Goal: Task Accomplishment & Management: Complete application form

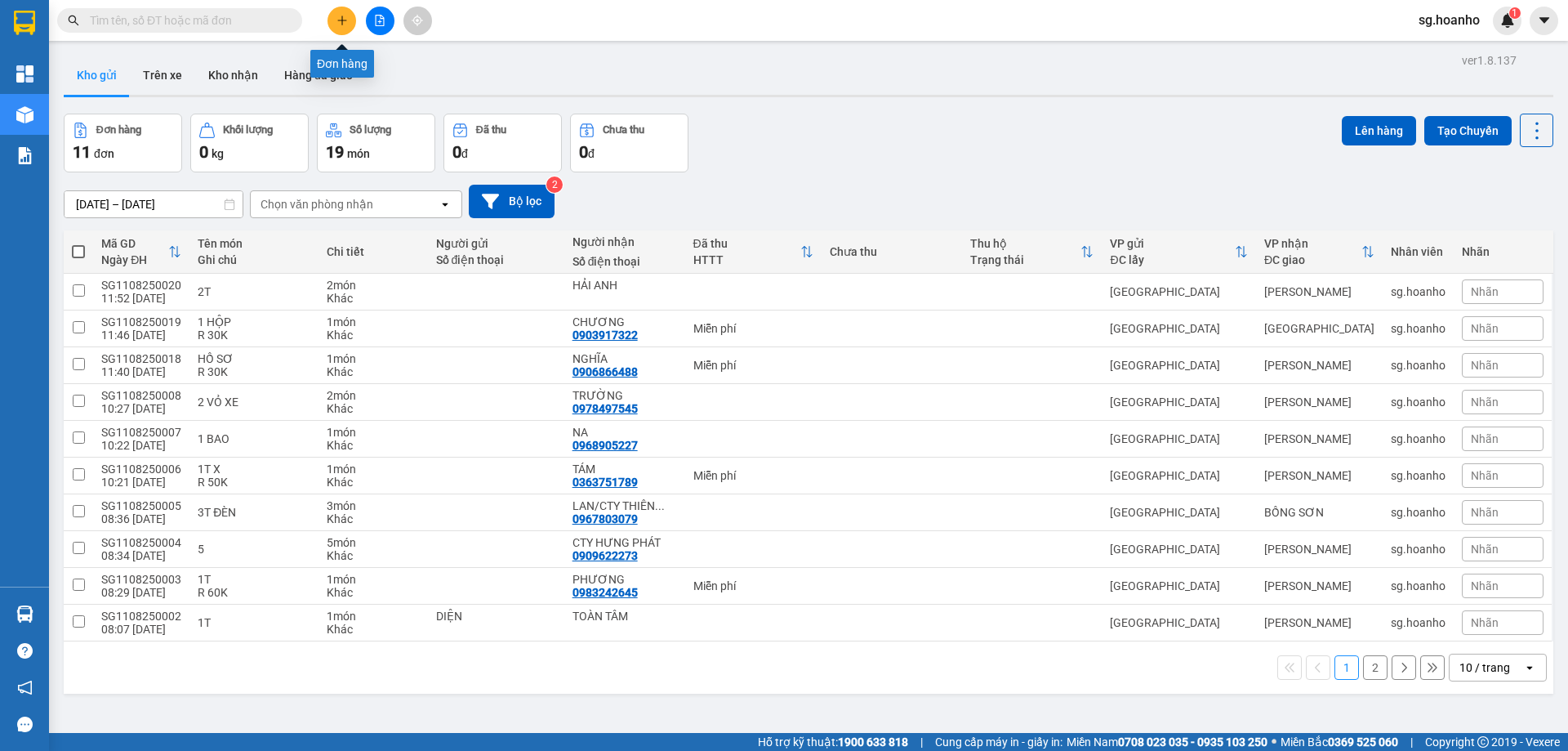
click at [332, 24] on button at bounding box center [342, 21] width 29 height 29
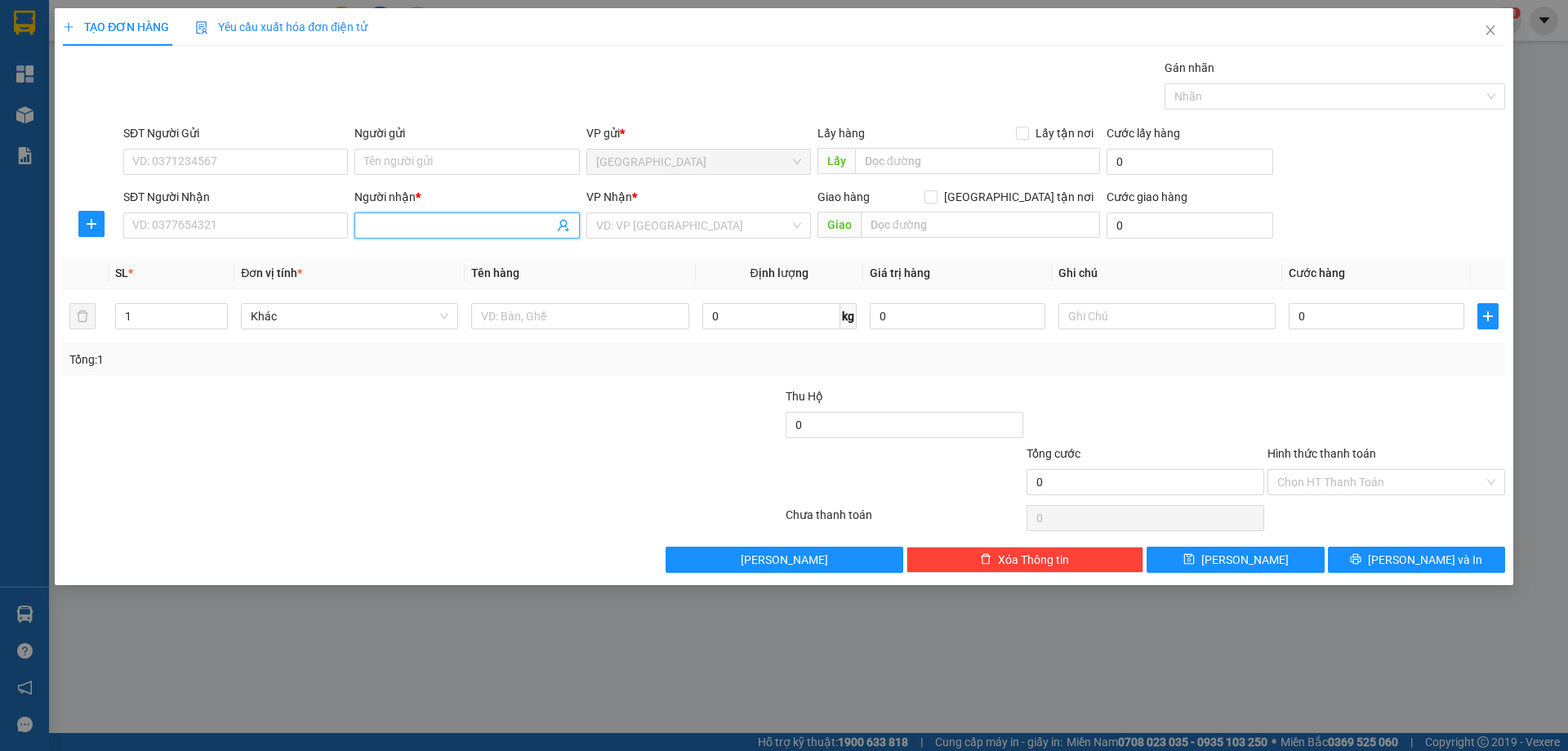
click at [492, 223] on input "Người nhận *" at bounding box center [459, 225] width 189 height 18
type input "D"
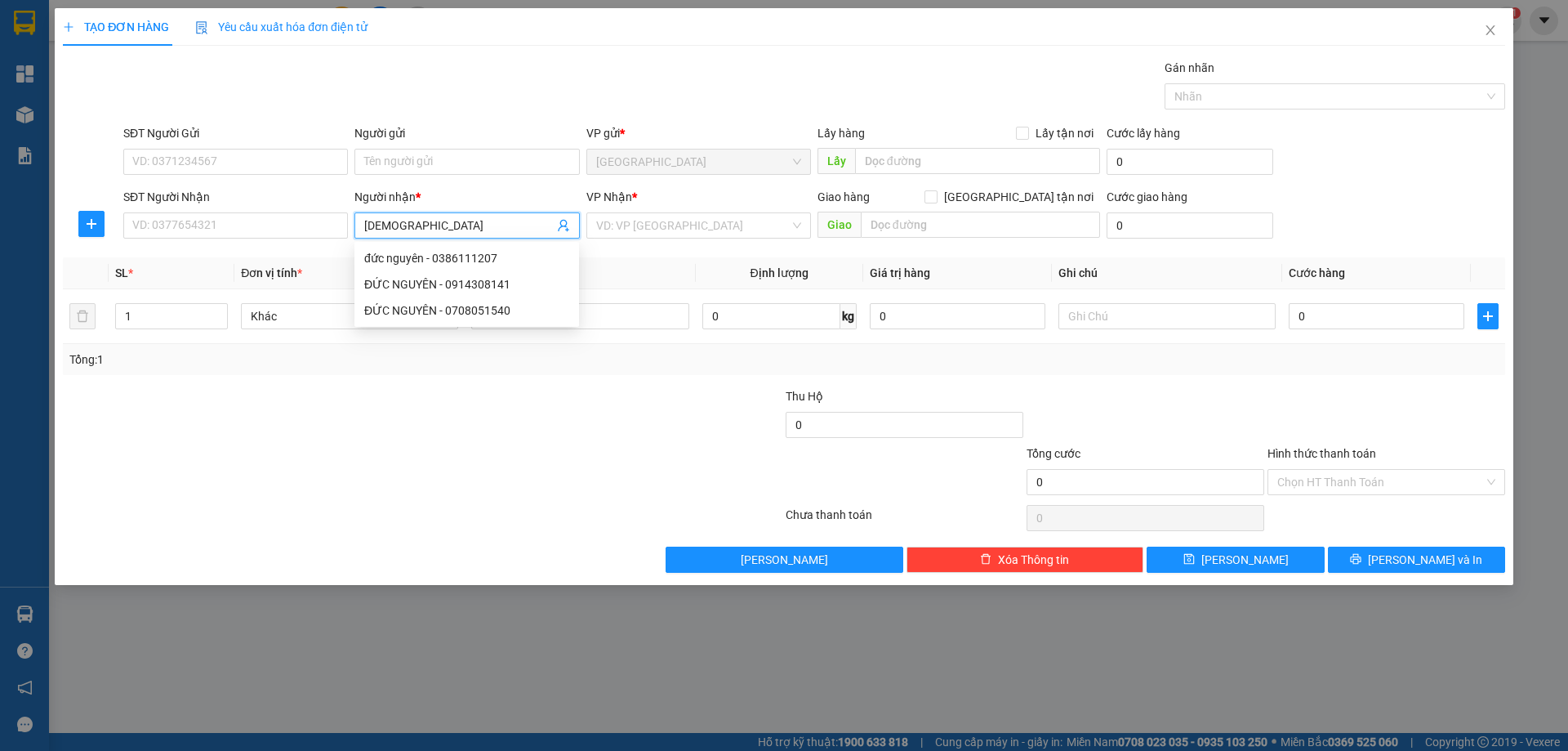
type input "ĐỨC NGUYÊN"
click at [471, 286] on div "ĐỨC NGUYÊN - 0914308141" at bounding box center [467, 284] width 205 height 18
type input "0914308141"
type input "ĐỨC NGUYÊN"
click at [642, 225] on input "search" at bounding box center [693, 225] width 193 height 24
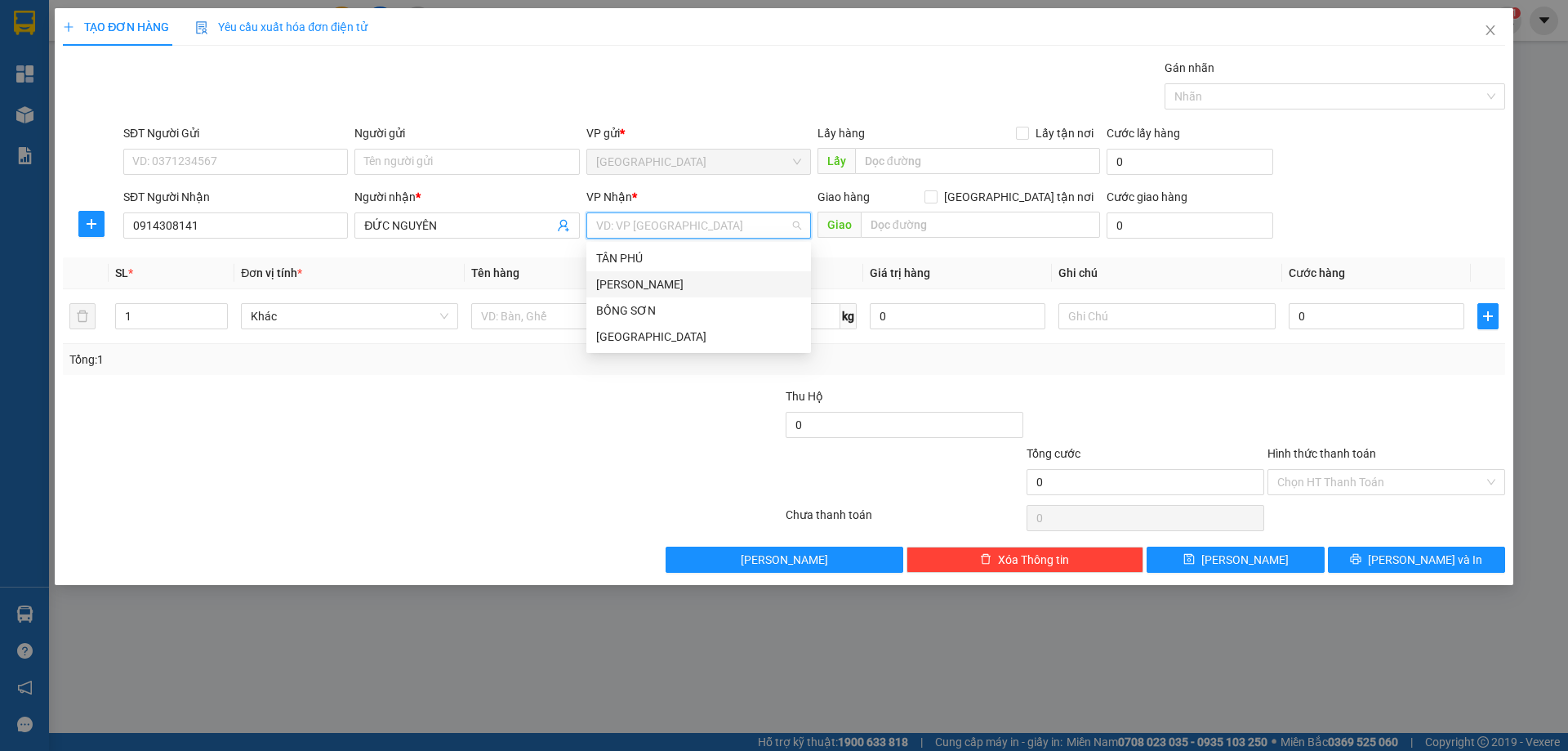
click at [616, 284] on div "[PERSON_NAME]" at bounding box center [699, 284] width 205 height 18
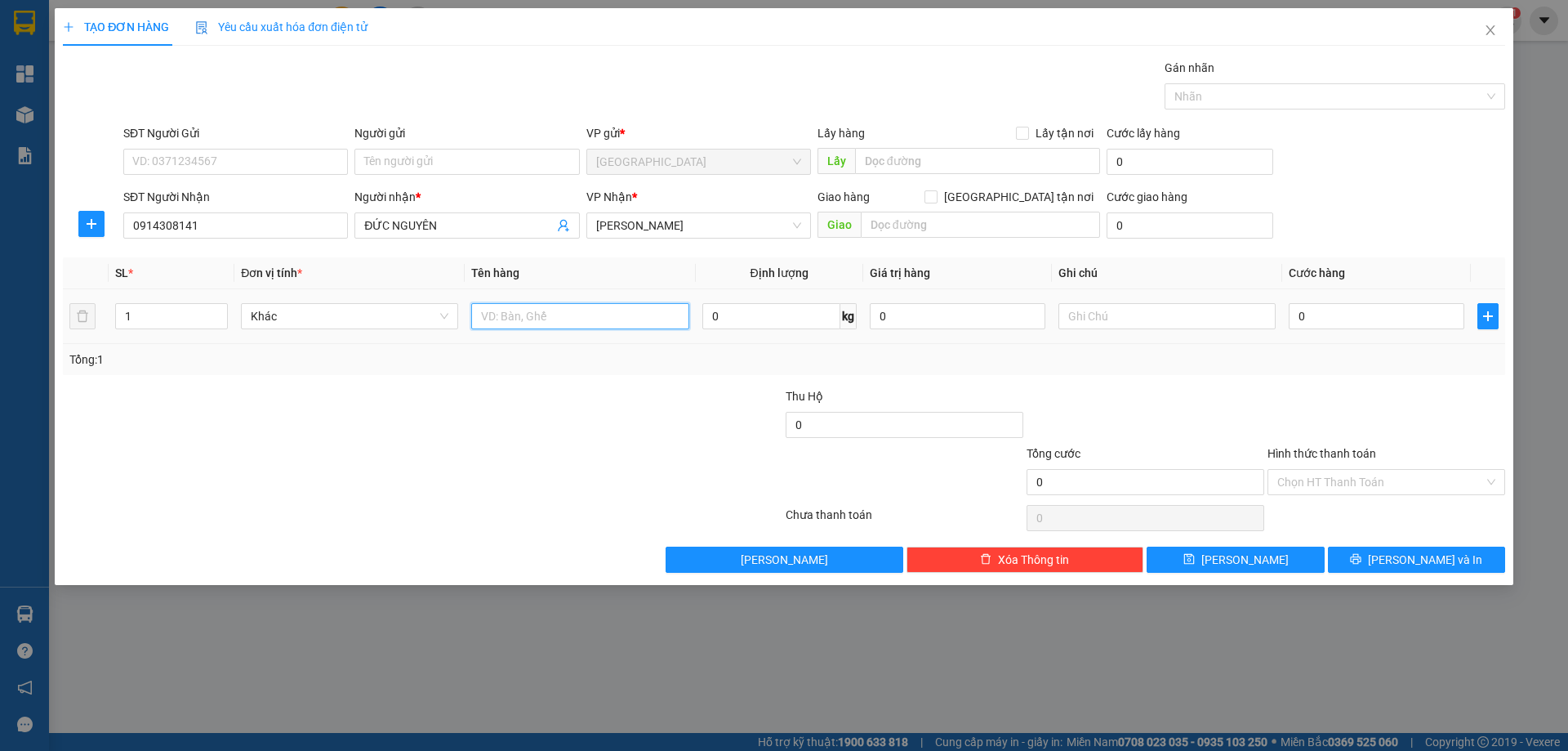
click at [527, 320] on input "text" at bounding box center [579, 316] width 218 height 26
type input "1TX"
click at [1275, 567] on button "[PERSON_NAME]" at bounding box center [1235, 559] width 177 height 26
drag, startPoint x: 1497, startPoint y: 29, endPoint x: 908, endPoint y: 9, distance: 589.3
click at [1492, 32] on span "Close" at bounding box center [1490, 31] width 45 height 45
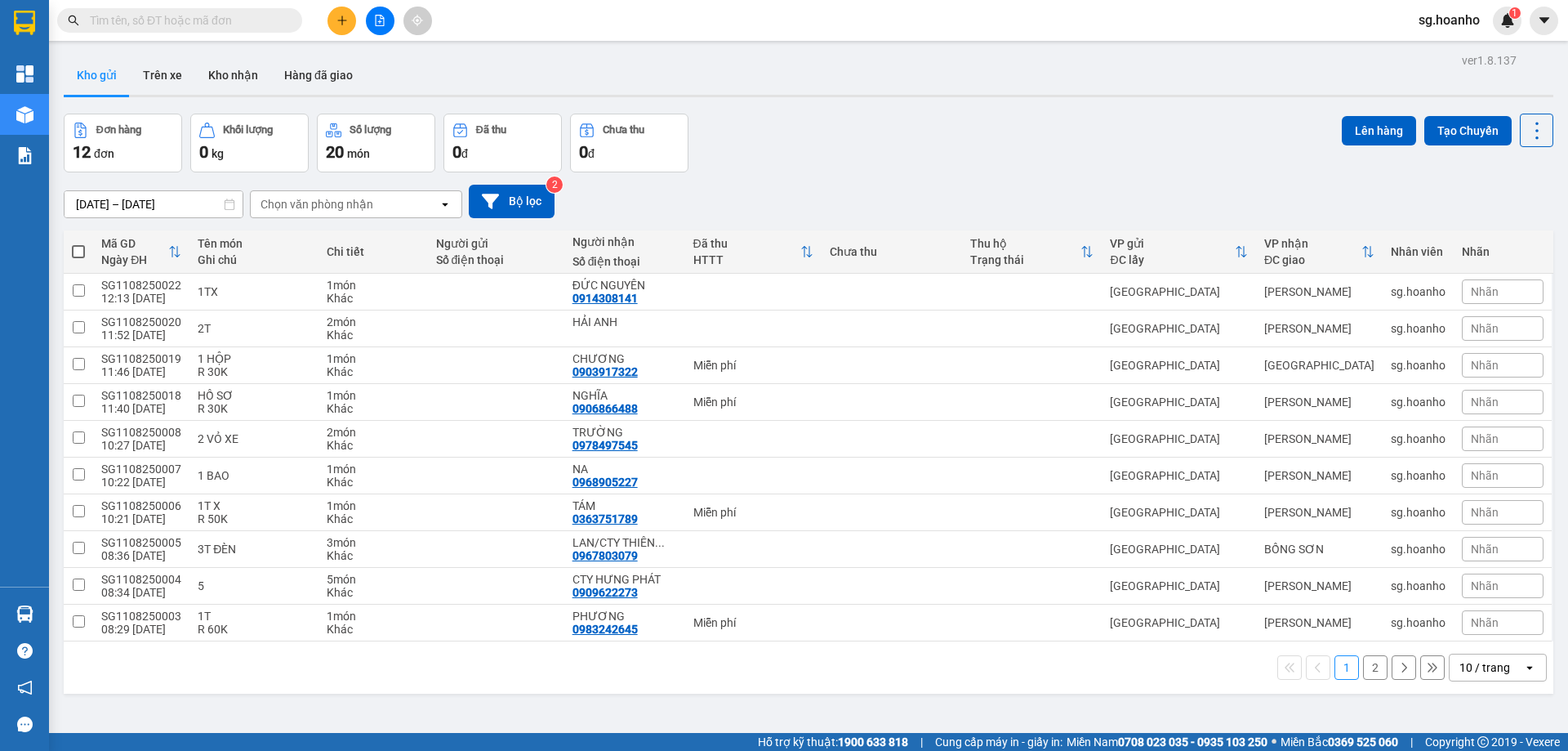
drag, startPoint x: 119, startPoint y: 21, endPoint x: 118, endPoint y: 6, distance: 15.0
click at [118, 7] on div "Kết quả tìm kiếm ( 0 ) Bộ lọc Ngày tạo đơn gần nhất No Data" at bounding box center [159, 21] width 318 height 29
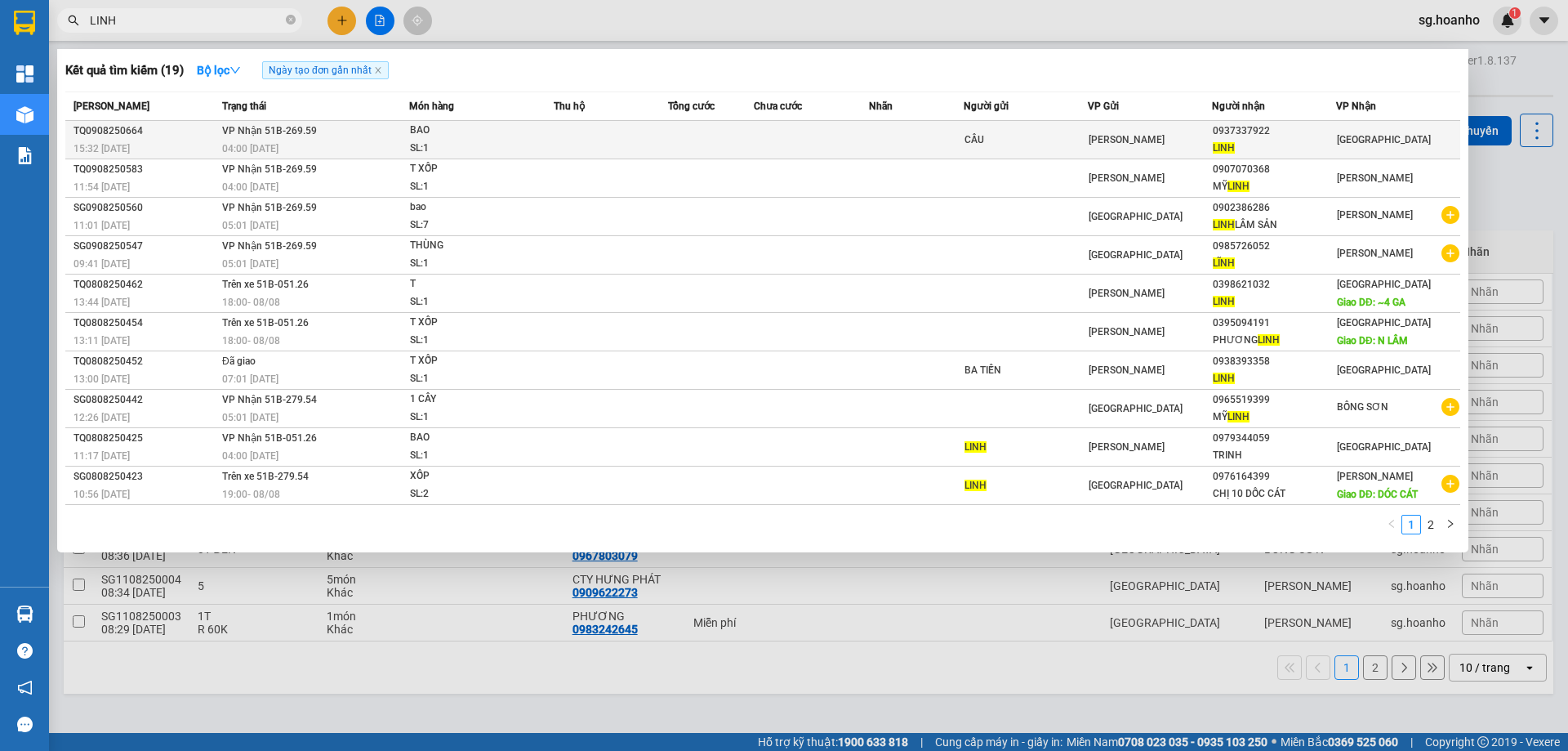
type input "LINH"
click at [1152, 128] on td "[PERSON_NAME]" at bounding box center [1150, 140] width 124 height 39
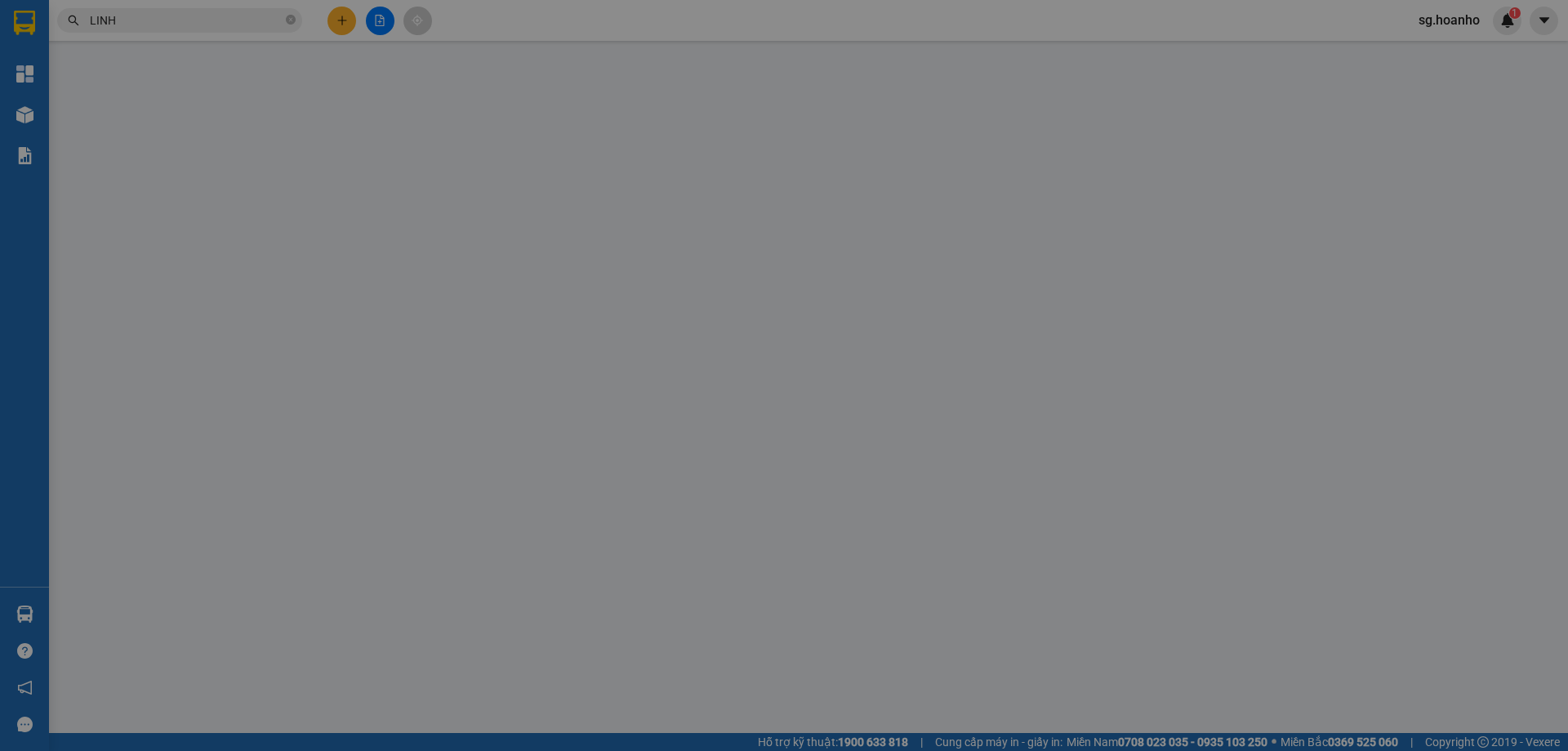
type input "CẦU"
type input "0937337922"
type input "LINH"
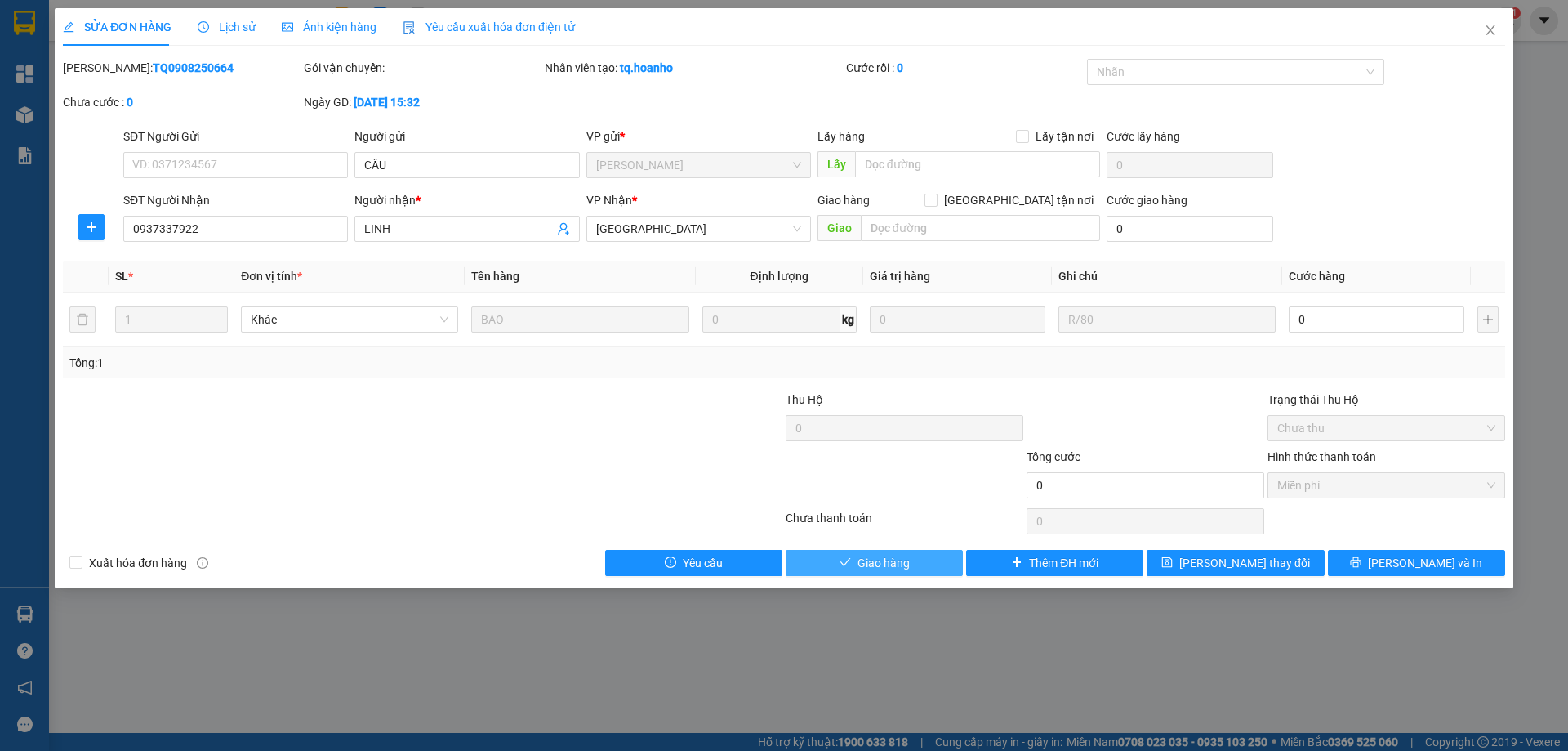
click at [888, 570] on span "Giao hàng" at bounding box center [884, 562] width 52 height 18
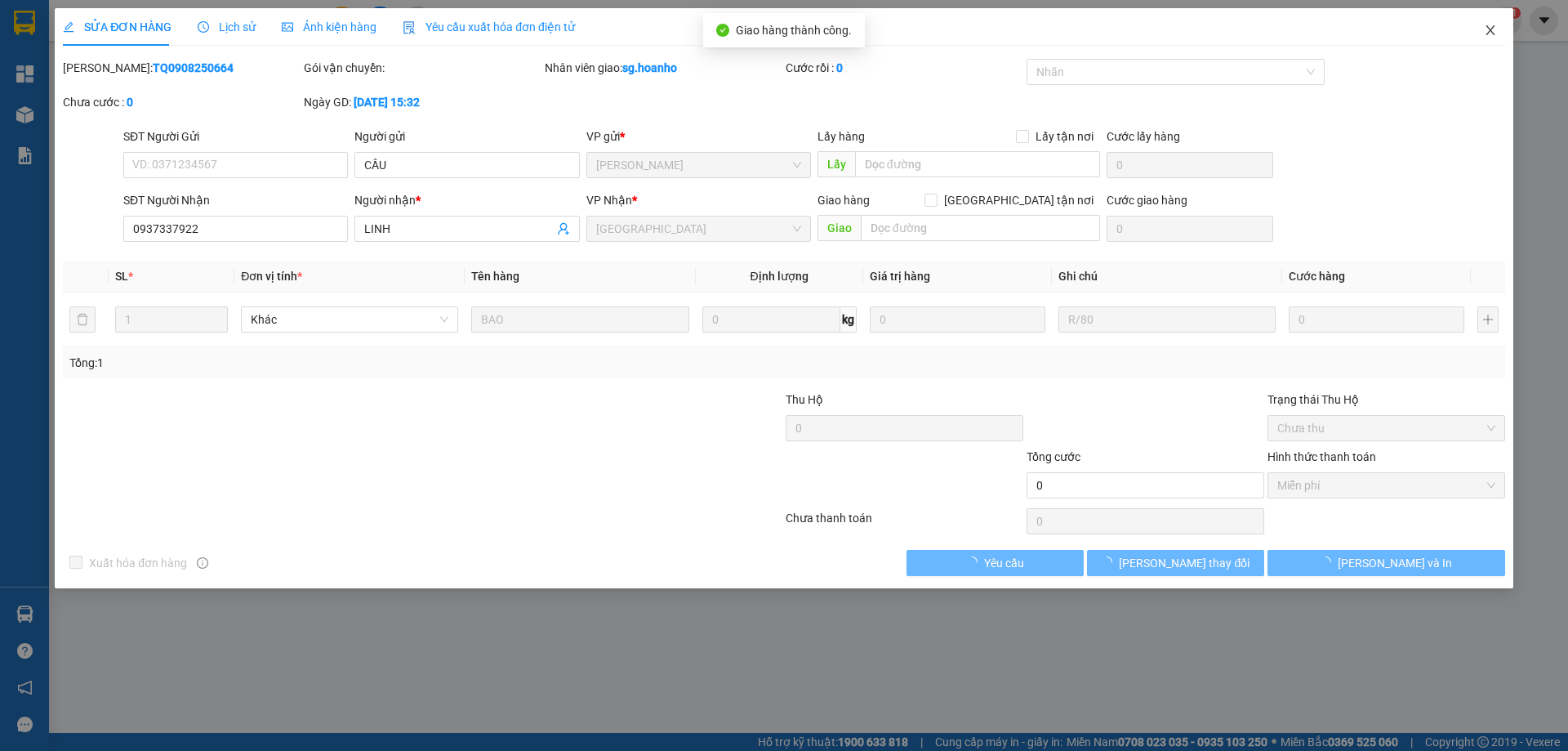
click at [1456, 25] on div "SỬA ĐƠN HÀNG Lịch sử Ảnh kiện hàng Yêu cầu xuất hóa đơn điện tử Total Paid Fee …" at bounding box center [784, 298] width 1458 height 580
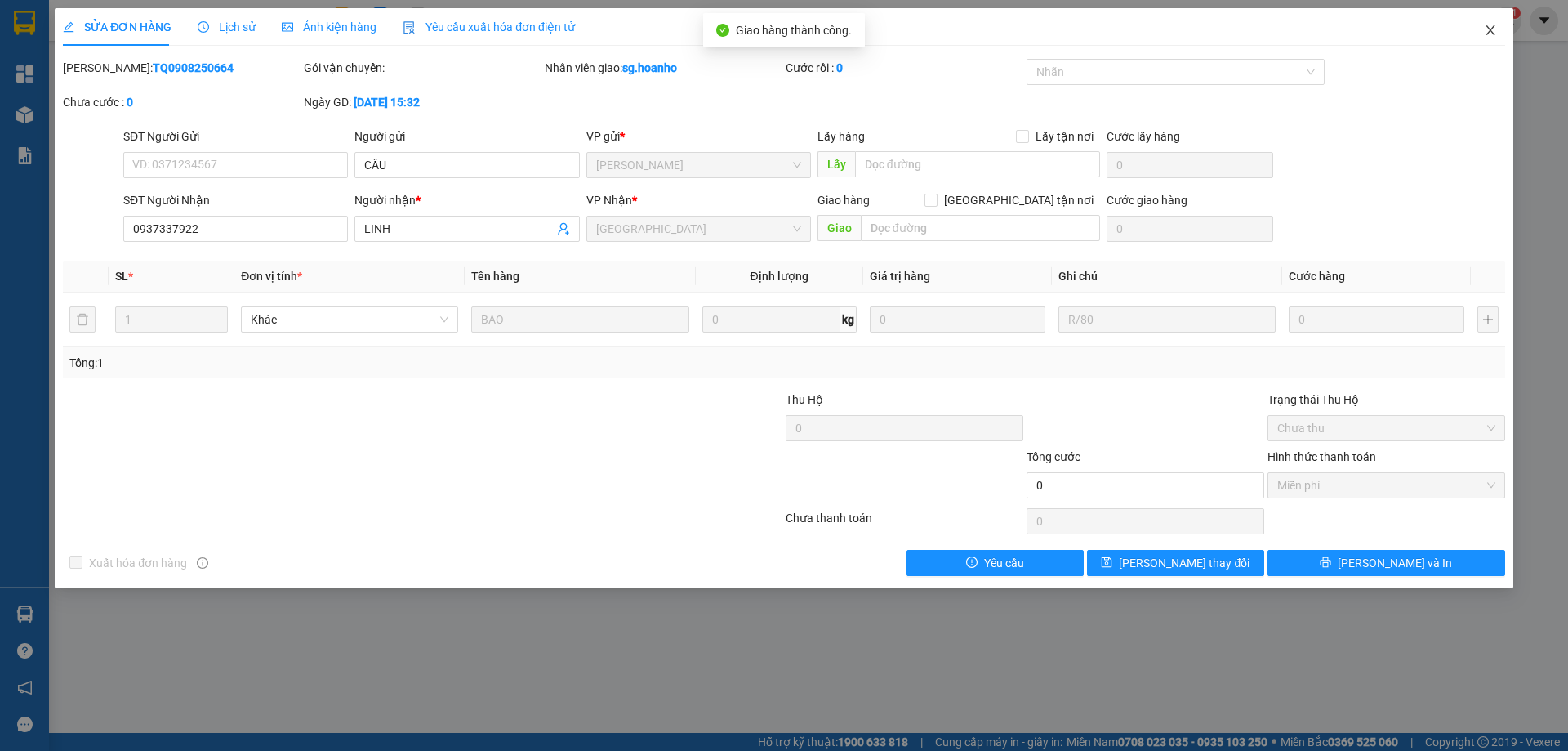
drag, startPoint x: 1488, startPoint y: 31, endPoint x: 518, endPoint y: 60, distance: 970.4
click at [1450, 39] on div "SỬA ĐƠN HÀNG Lịch sử Ảnh kiện hàng Yêu cầu xuất hóa đơn điện tử Total Paid Fee …" at bounding box center [784, 298] width 1458 height 580
click at [1492, 30] on icon "close" at bounding box center [1491, 30] width 13 height 13
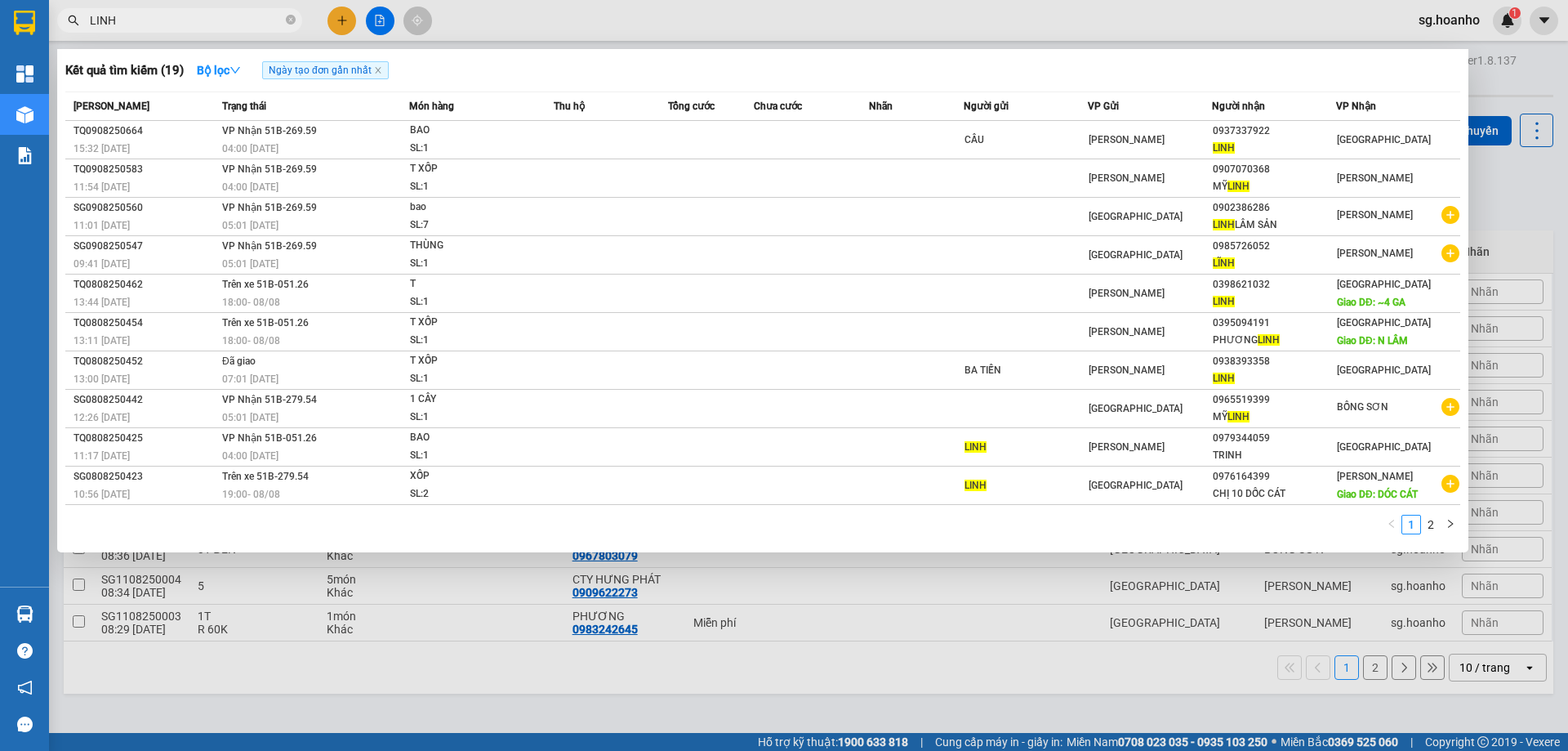
click at [121, 27] on input "LINH" at bounding box center [186, 20] width 192 height 18
drag, startPoint x: 51, startPoint y: 15, endPoint x: 0, endPoint y: 33, distance: 54.1
click at [0, 33] on section "Kết quả tìm kiếm ( 19 ) Bộ lọc Ngày tạo đơn gần nhất Mã ĐH Trạng thái Món hàng …" at bounding box center [784, 376] width 1568 height 751
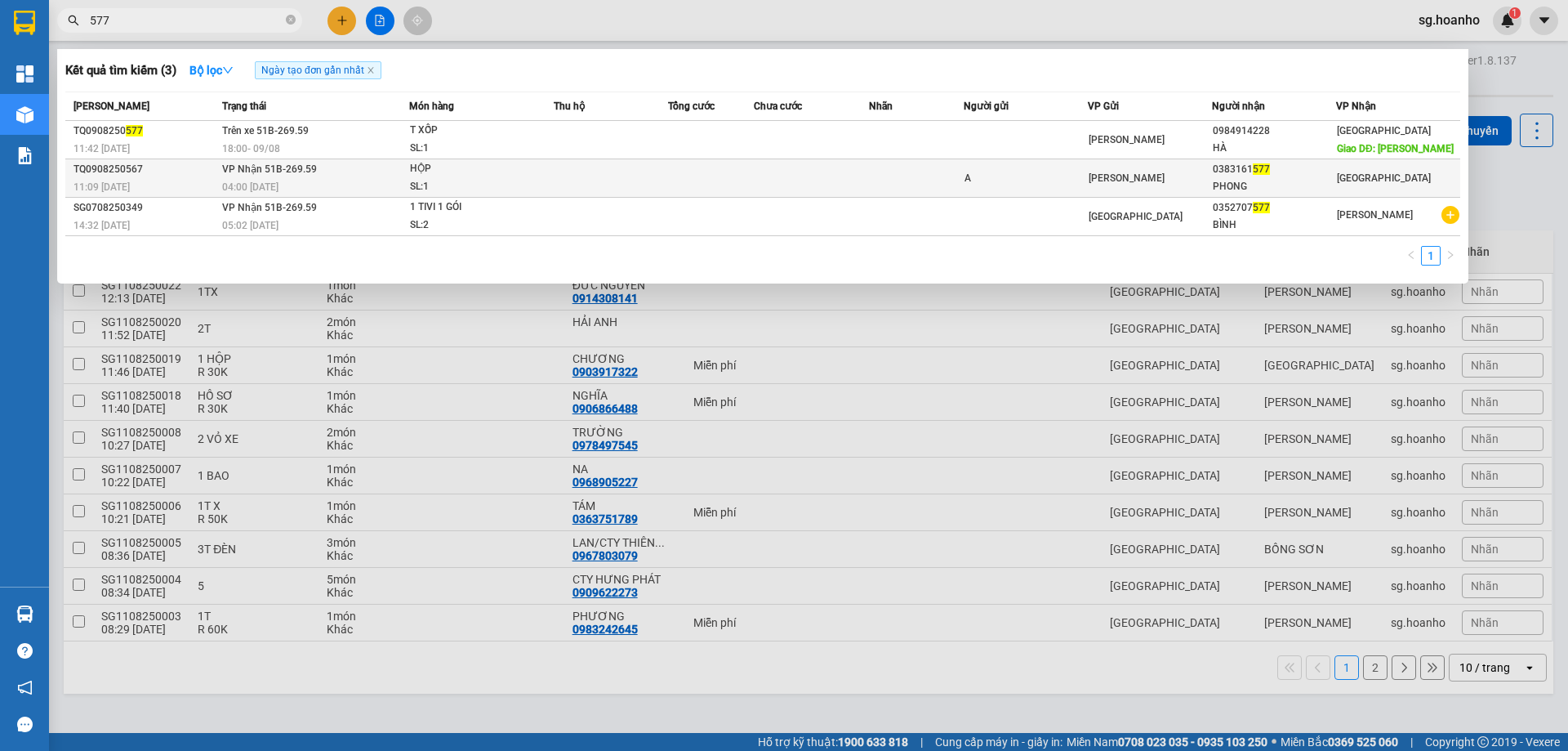
type input "577"
click at [1294, 176] on div "0383161 577" at bounding box center [1274, 170] width 123 height 17
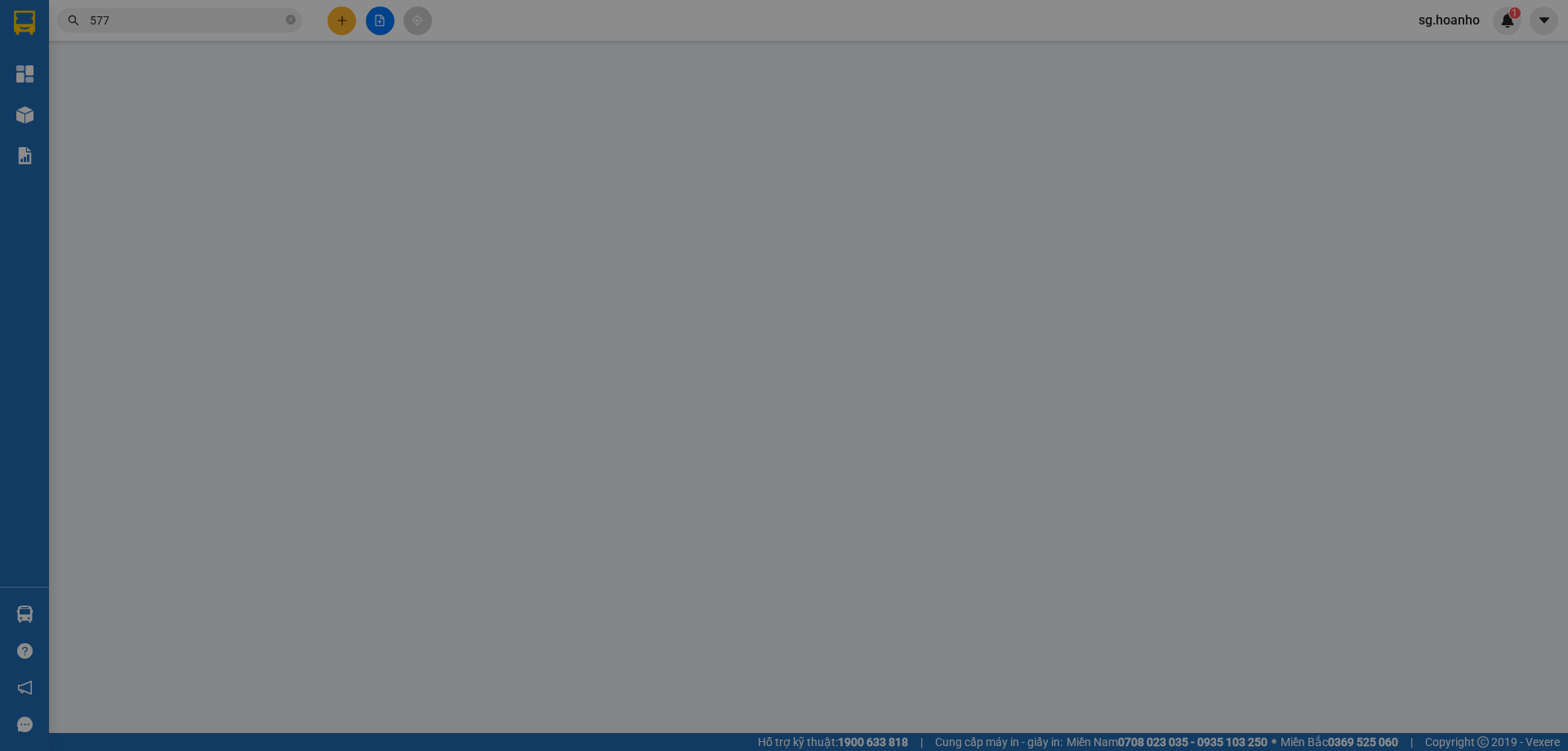
type input "A"
type input "0383161577"
type input "PHONG"
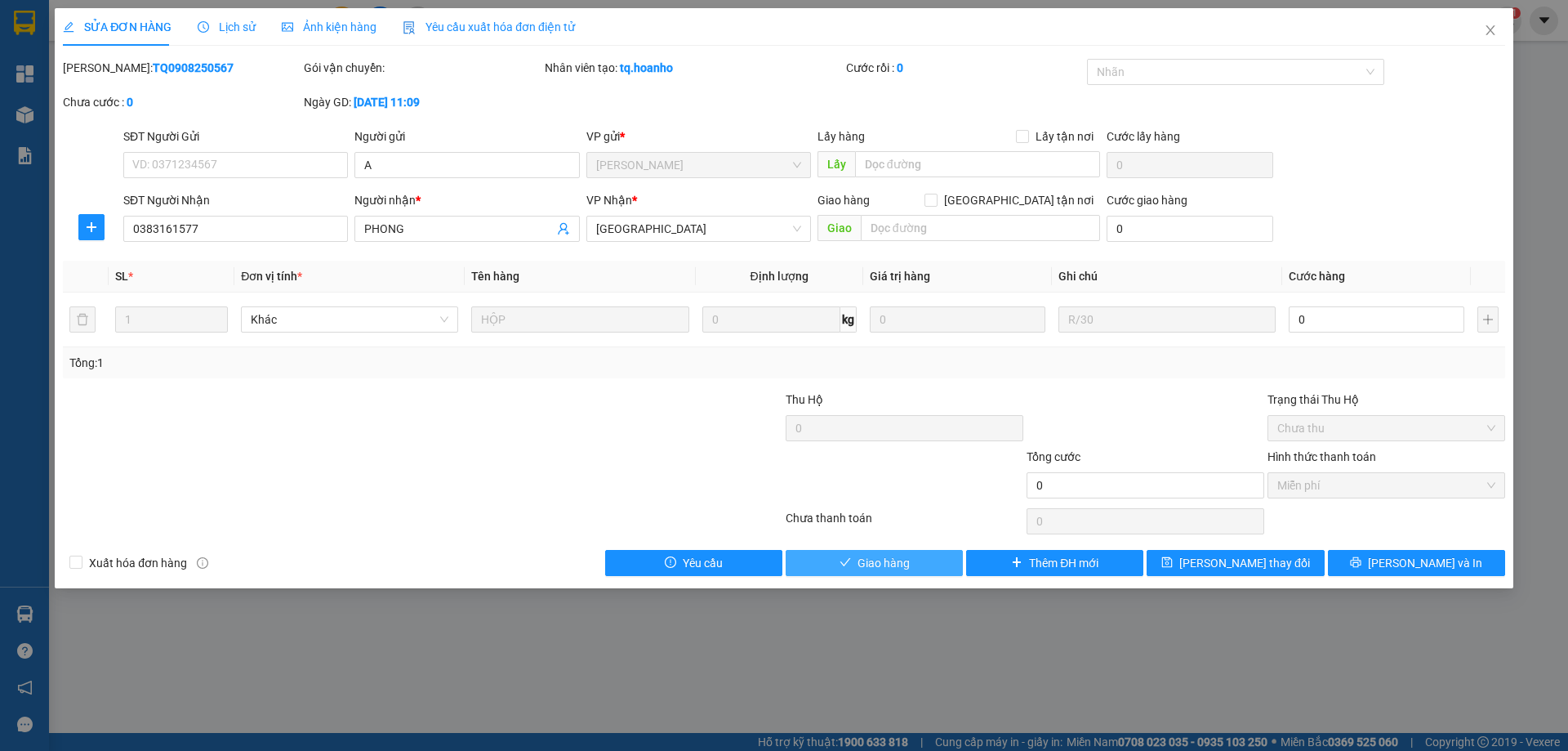
click at [922, 567] on button "Giao hàng" at bounding box center [873, 562] width 177 height 26
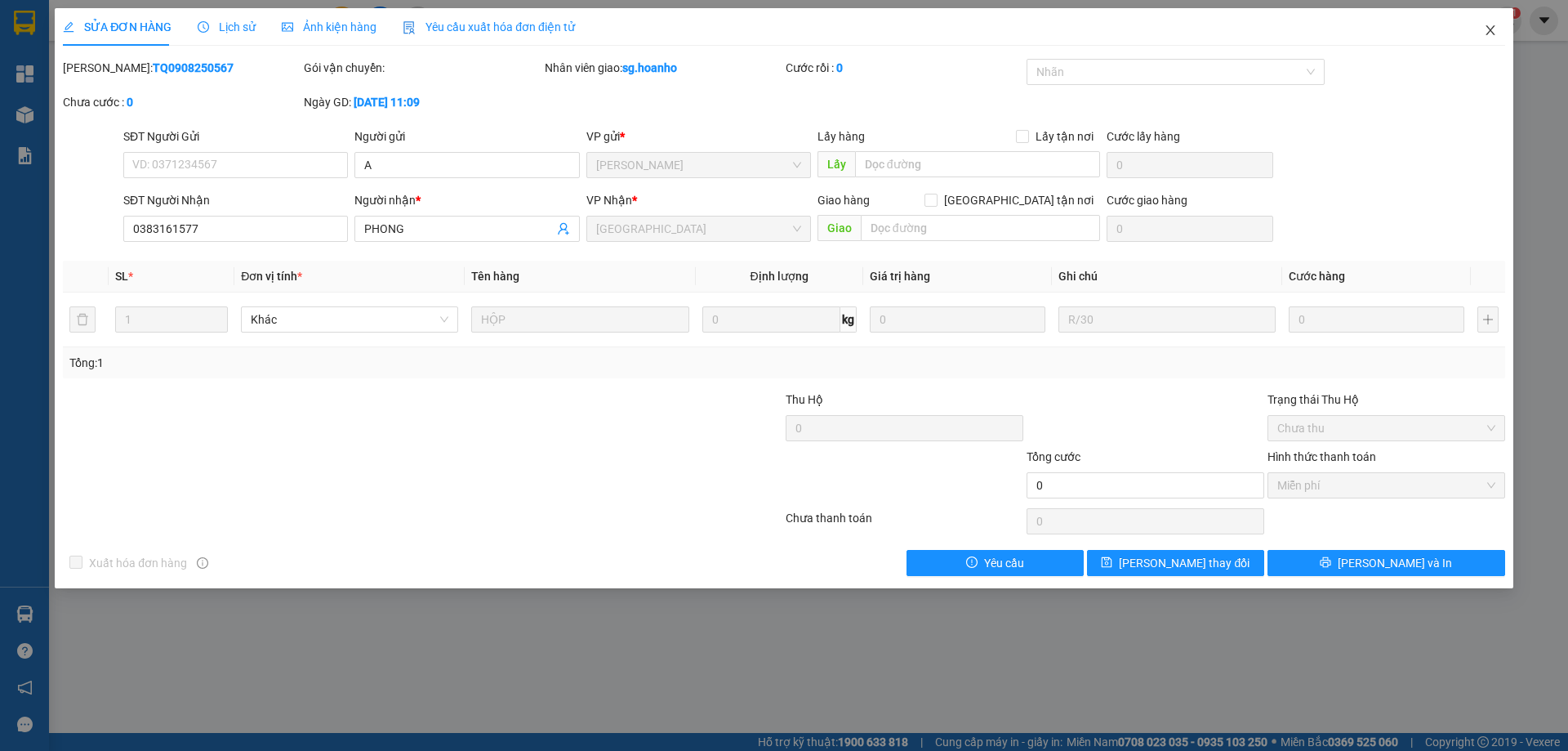
click at [1493, 29] on icon "close" at bounding box center [1491, 30] width 13 height 13
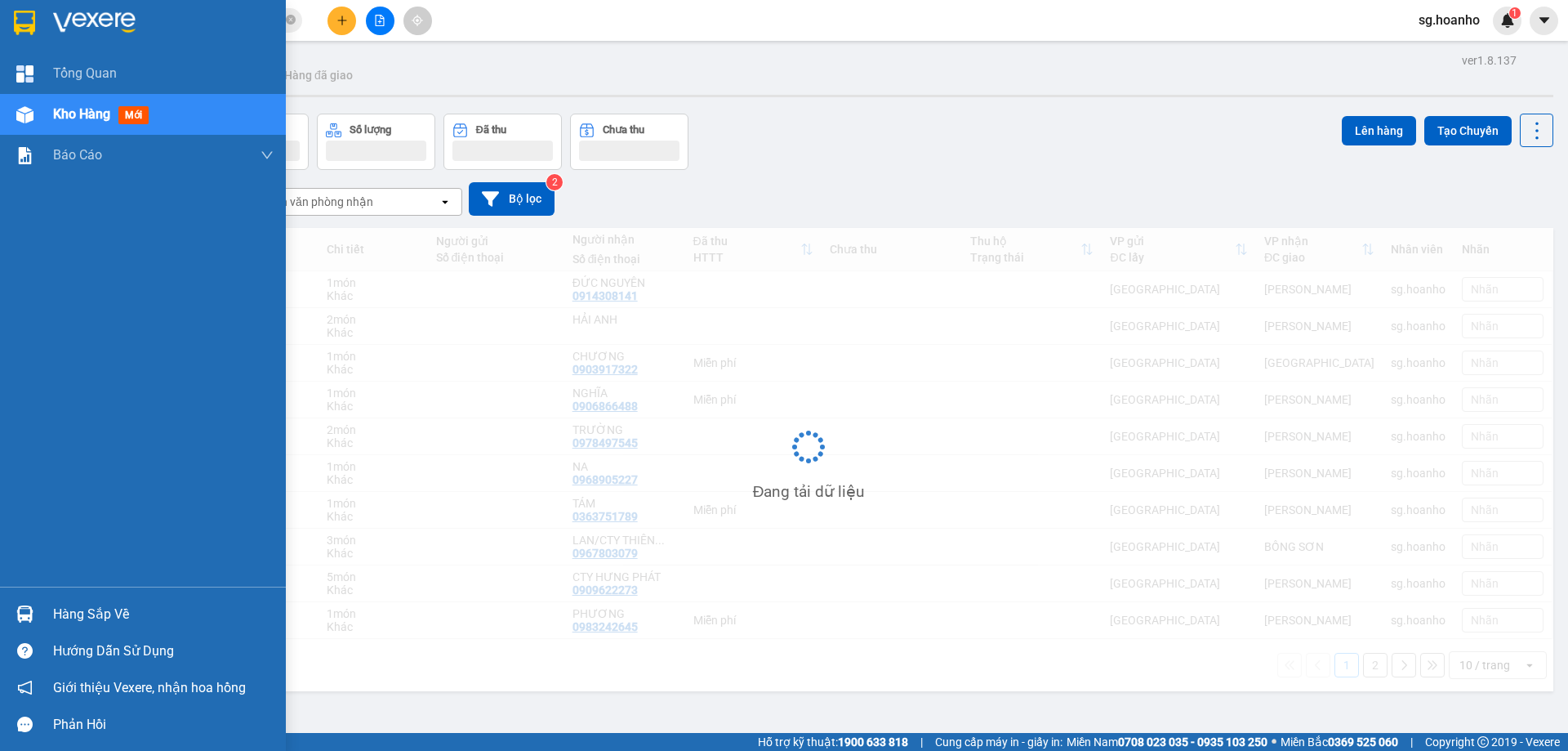
click at [73, 112] on span "Kho hàng" at bounding box center [81, 113] width 57 height 15
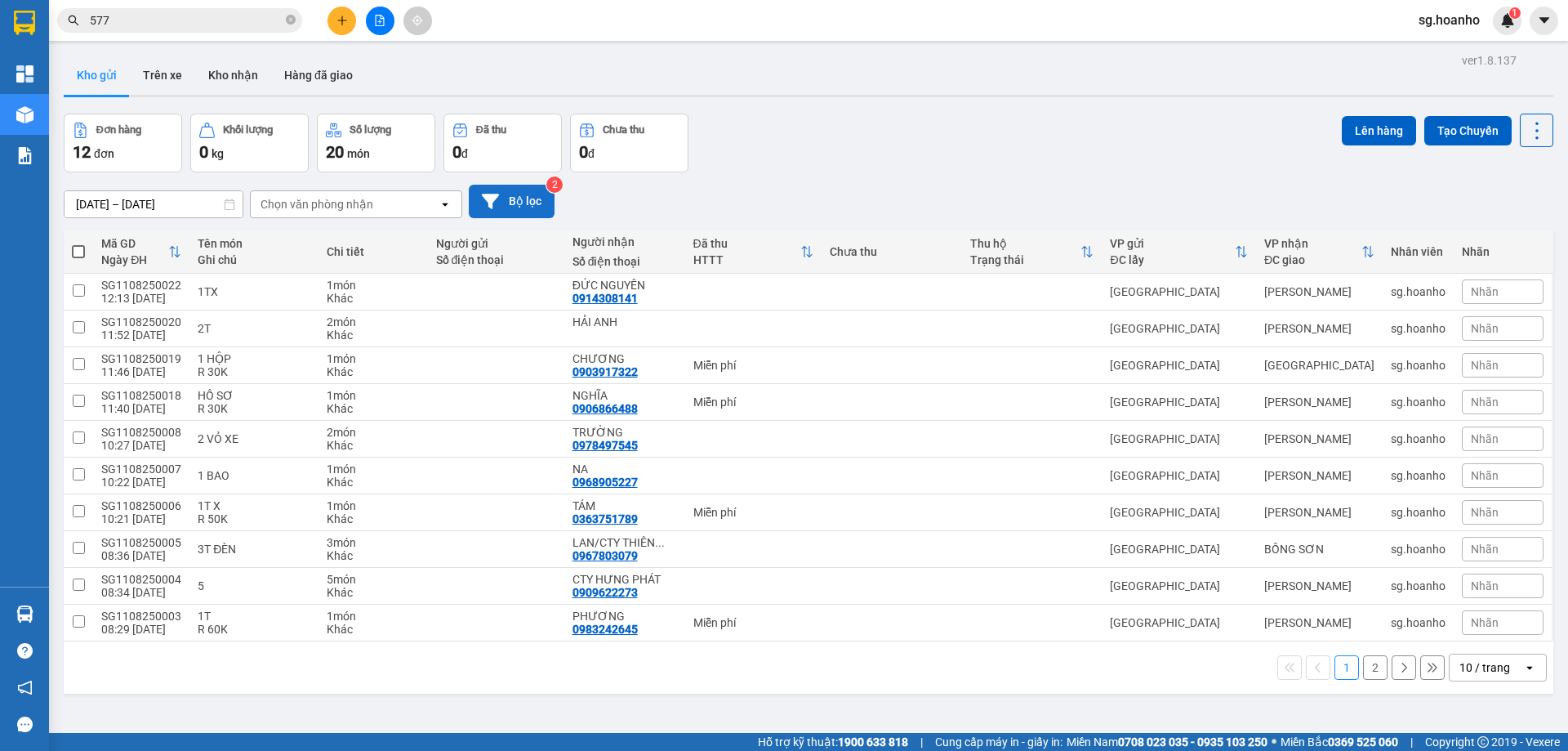
click at [504, 206] on button "Bộ lọc" at bounding box center [511, 202] width 86 height 34
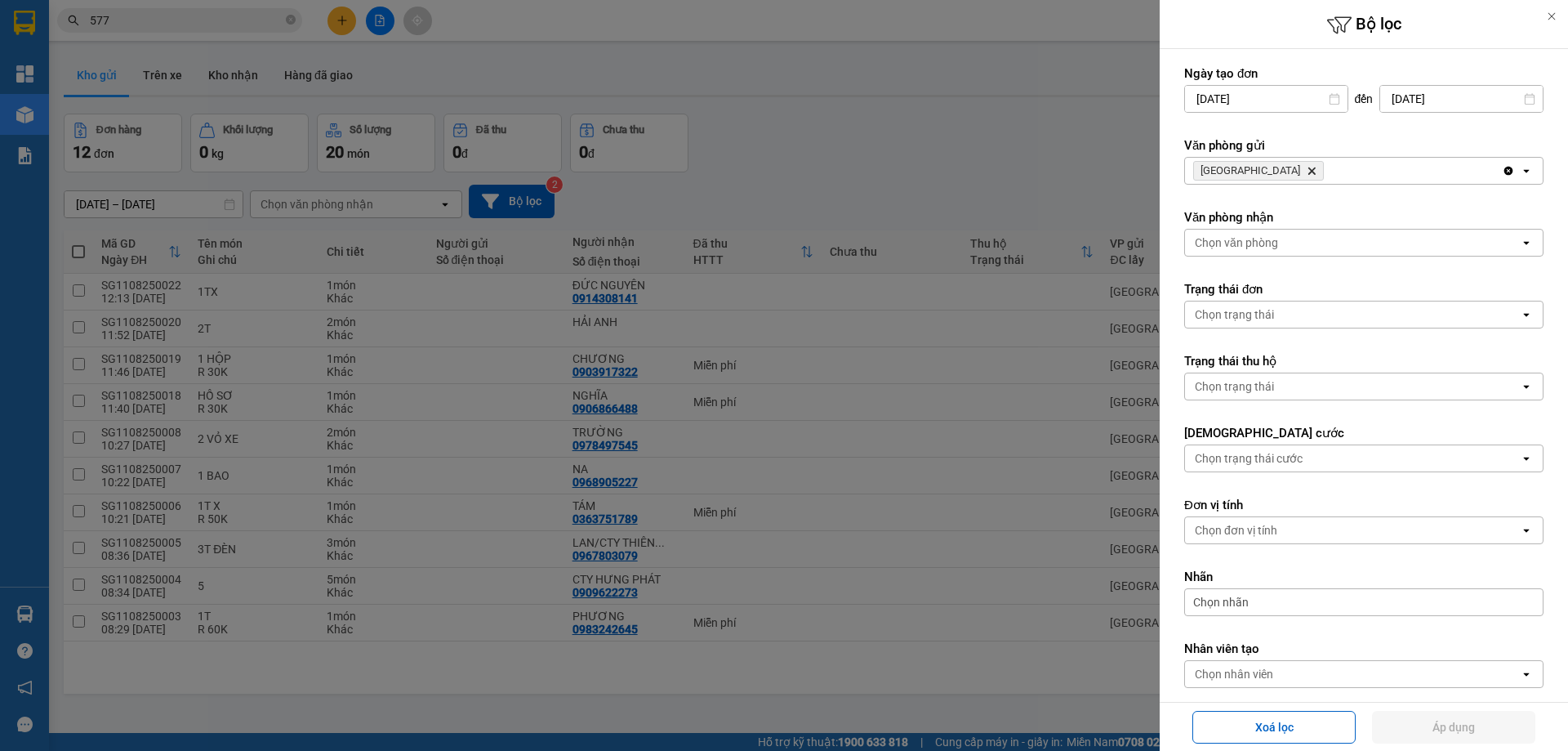
click at [1308, 169] on icon "SÀI GÒN, close by backspace" at bounding box center [1312, 171] width 8 height 8
click at [1251, 169] on div "Chọn văn phòng" at bounding box center [1235, 170] width 83 height 16
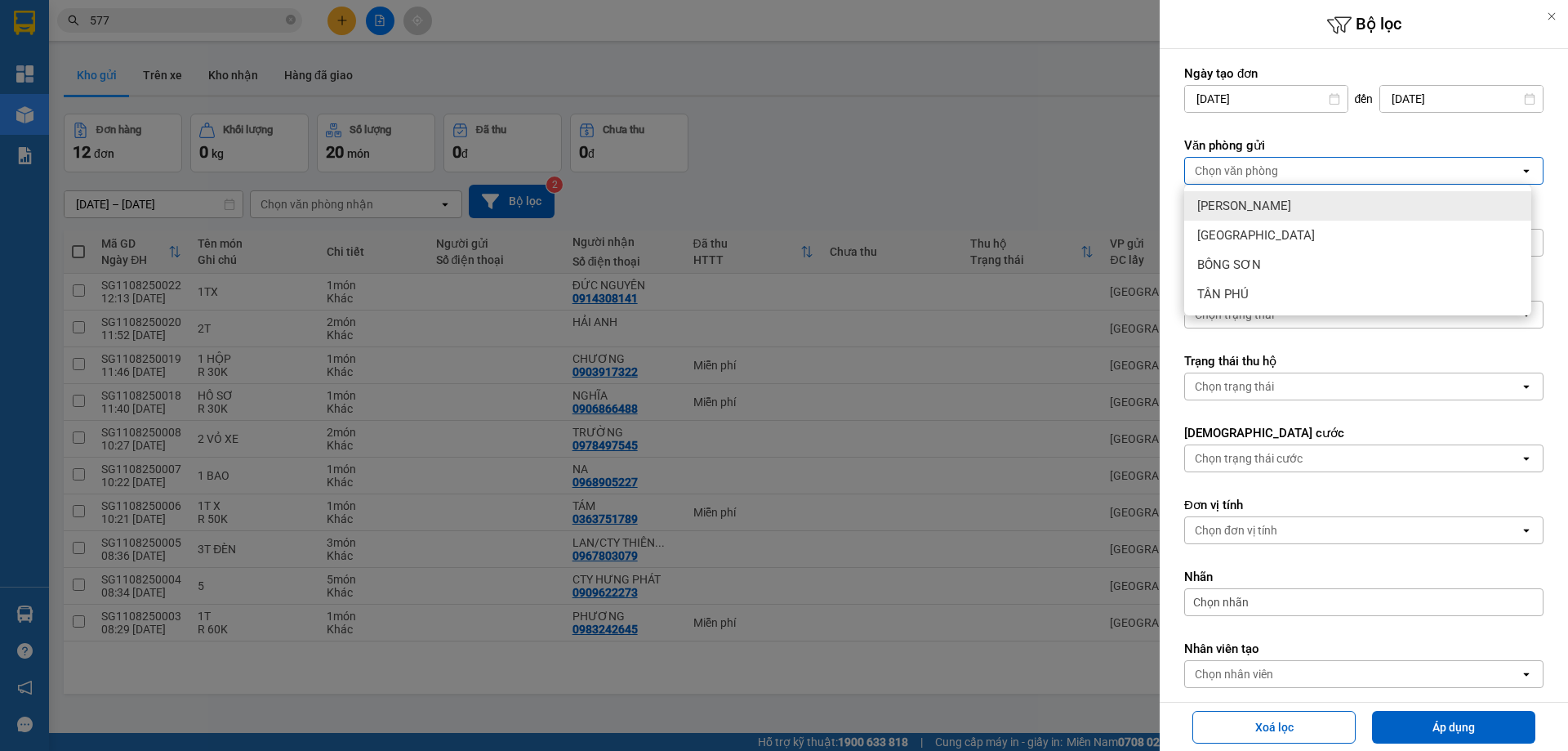
click at [1220, 211] on span "[PERSON_NAME]" at bounding box center [1244, 205] width 94 height 16
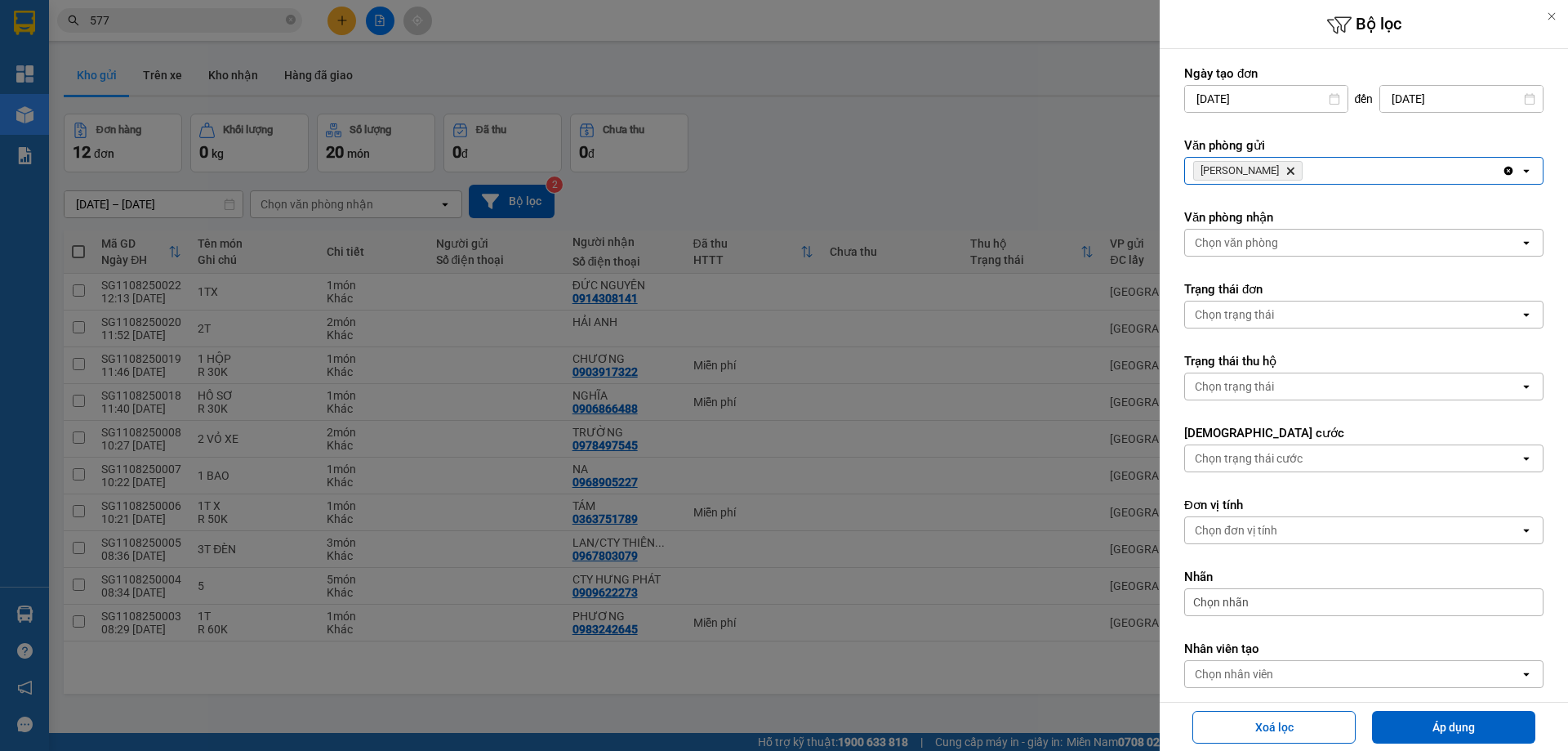
drag, startPoint x: 1465, startPoint y: 726, endPoint x: 887, endPoint y: 490, distance: 624.3
click at [1460, 726] on button "Áp dụng" at bounding box center [1453, 727] width 163 height 33
